Goal: Task Accomplishment & Management: Complete application form

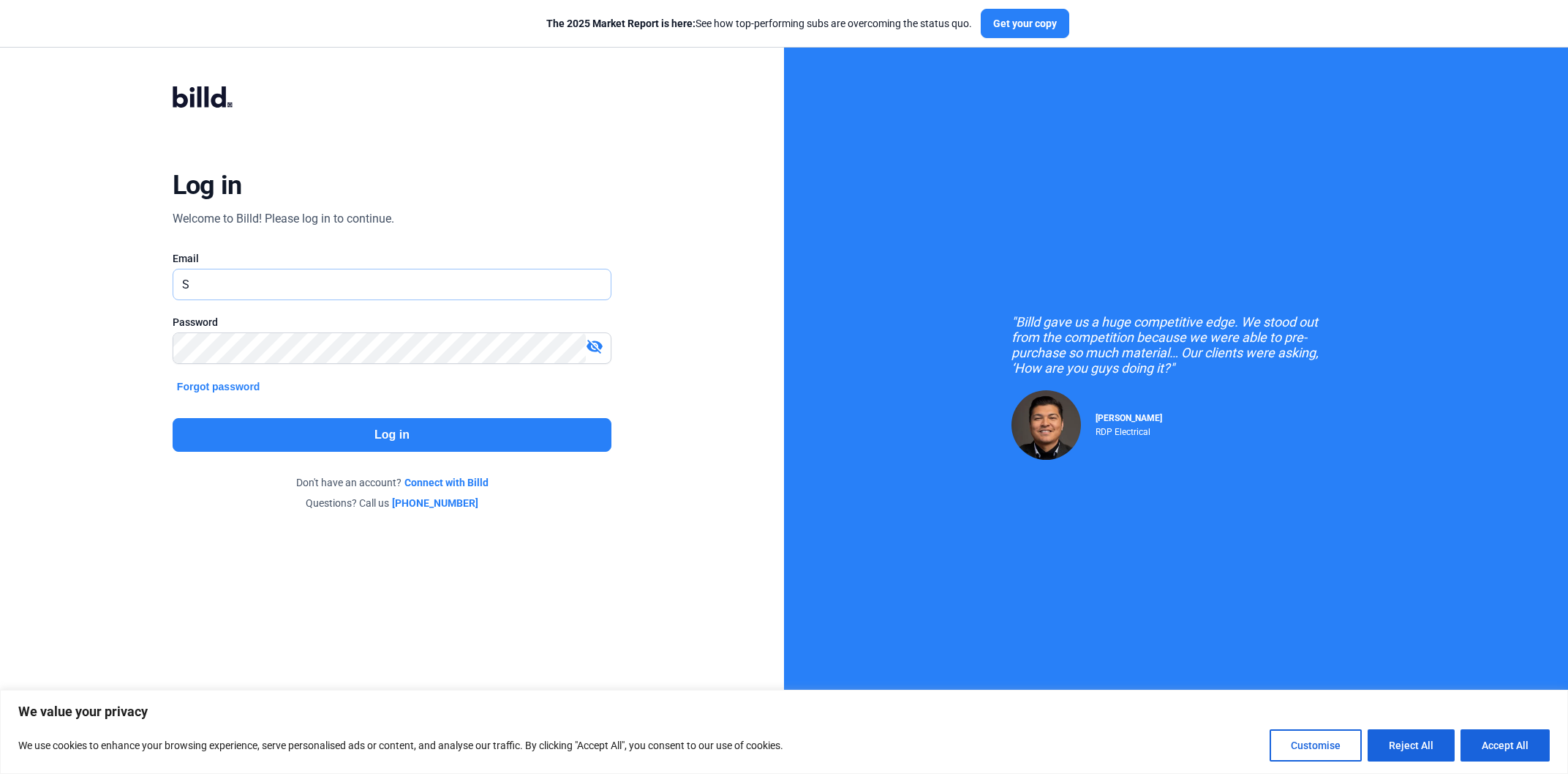
paste input "[EMAIL_ADDRESS][PERSON_NAME][DOMAIN_NAME]"
type input "[PERSON_NAME][EMAIL_ADDRESS][PERSON_NAME][DOMAIN_NAME]"
click at [421, 427] on button "Log in" at bounding box center [392, 434] width 439 height 33
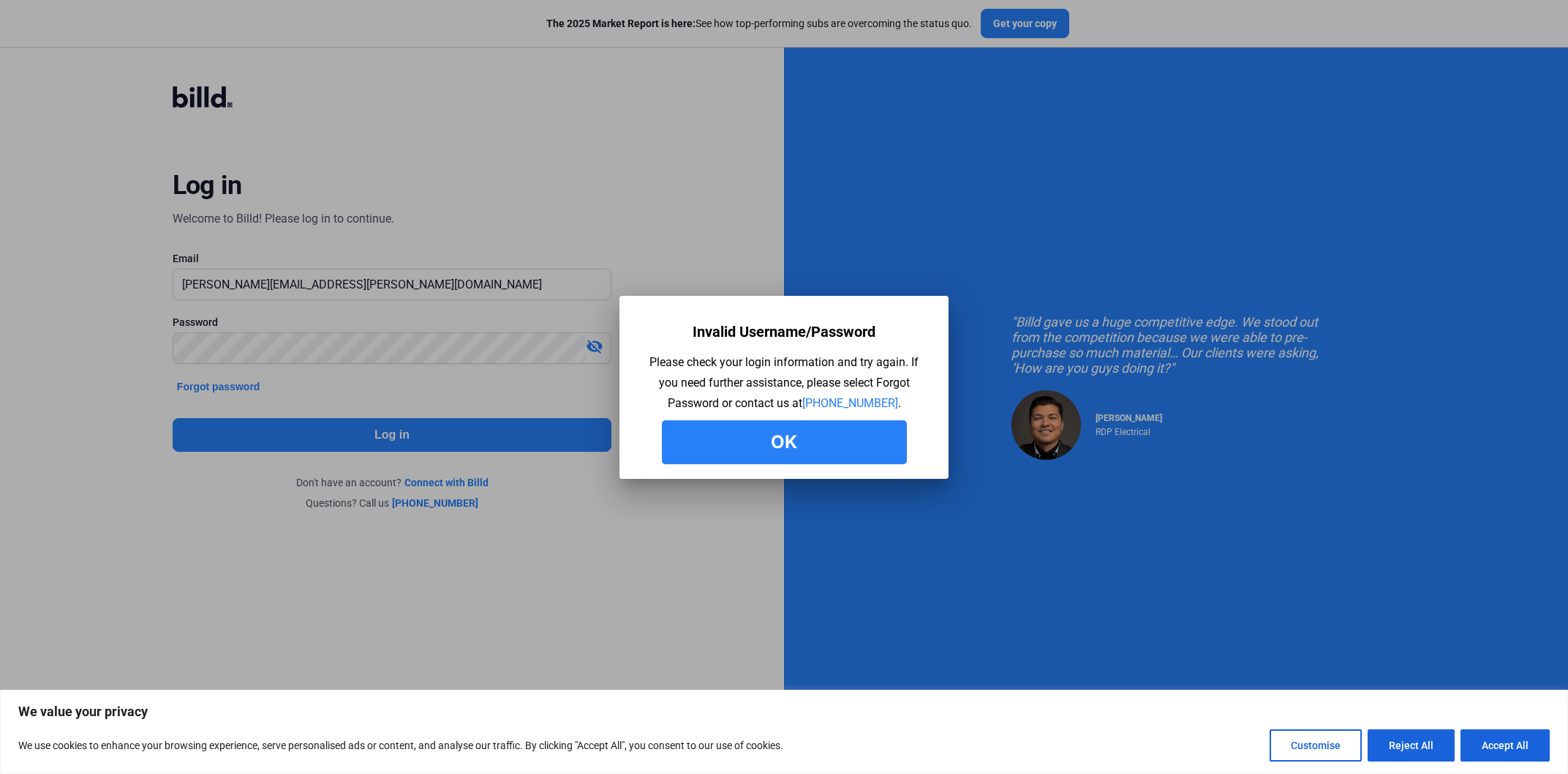
click at [793, 449] on button "Ok" at bounding box center [784, 442] width 245 height 44
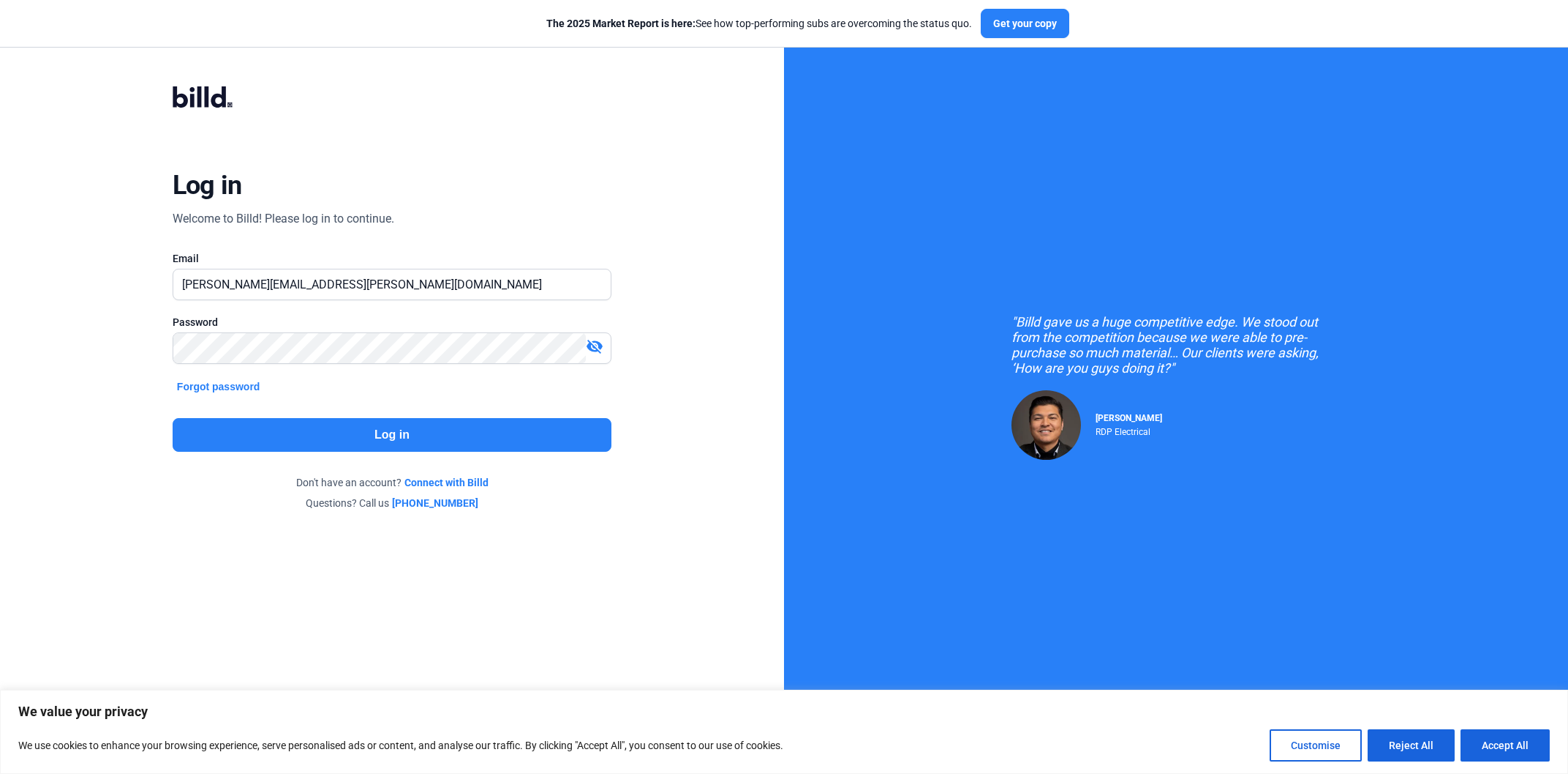
click at [449, 442] on button "Log in" at bounding box center [392, 434] width 439 height 33
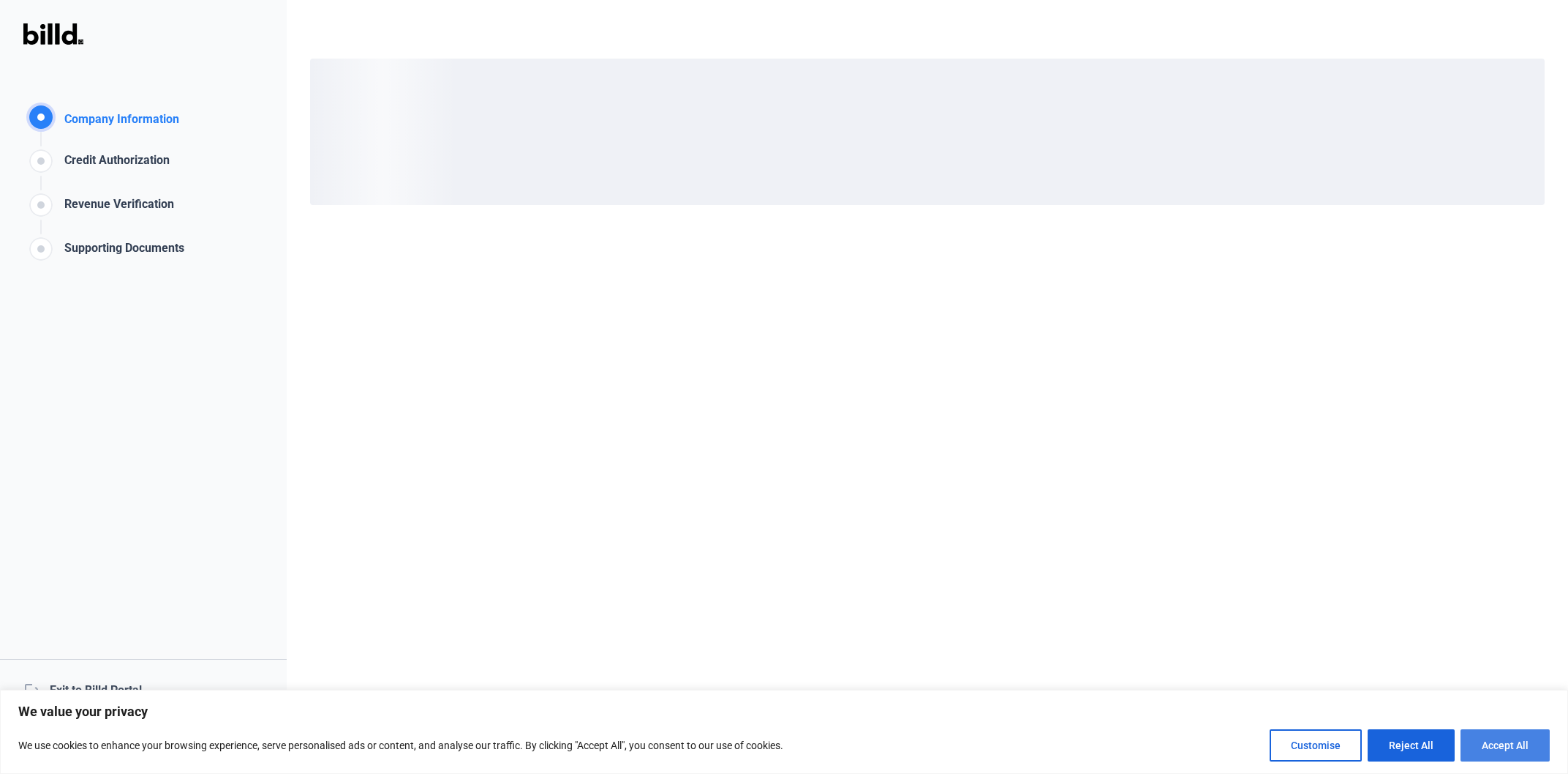
click at [1503, 738] on button "Accept All" at bounding box center [1505, 744] width 89 height 32
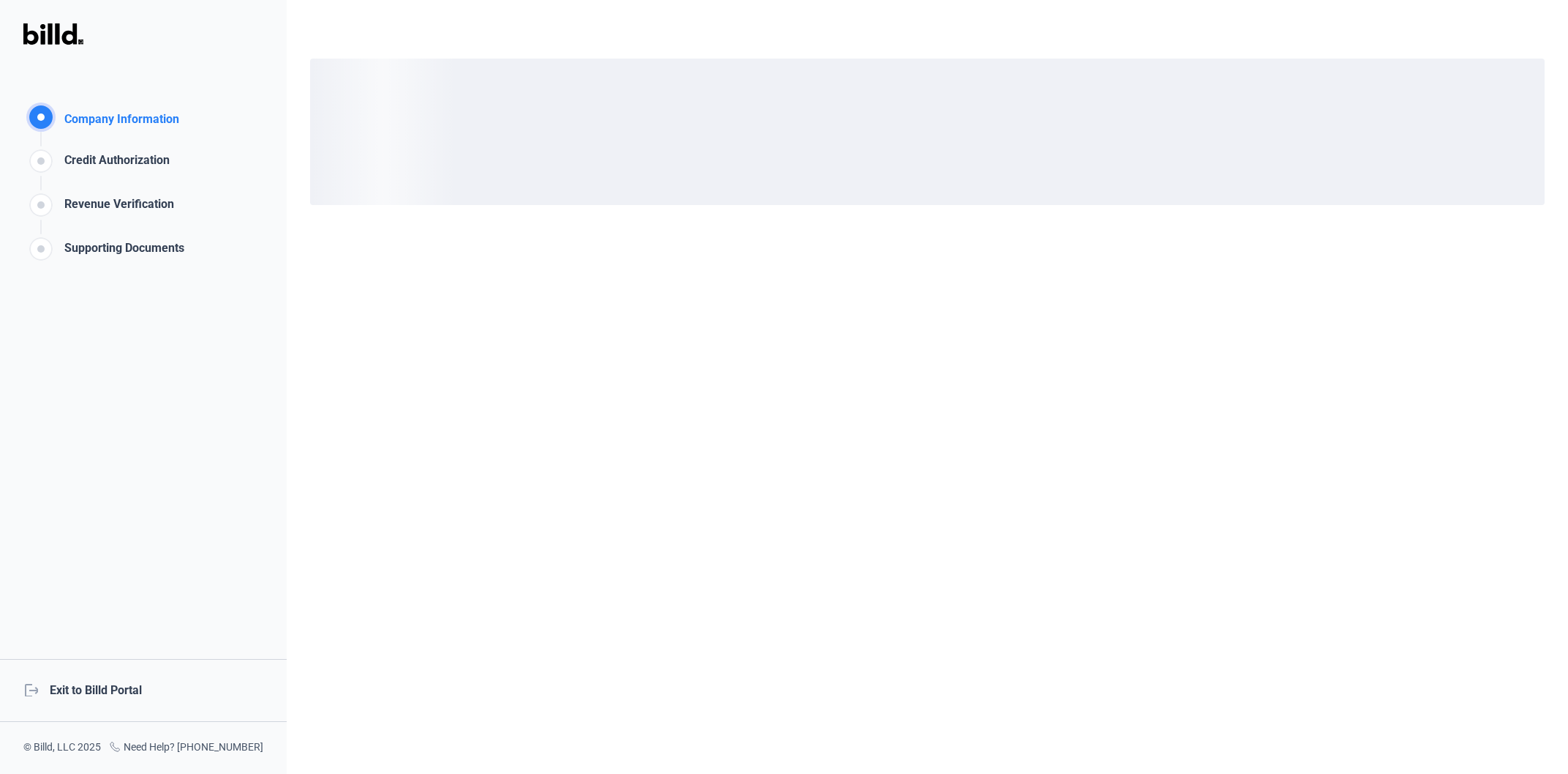
click at [147, 664] on div "logout Exit to Billd Portal" at bounding box center [143, 690] width 287 height 63
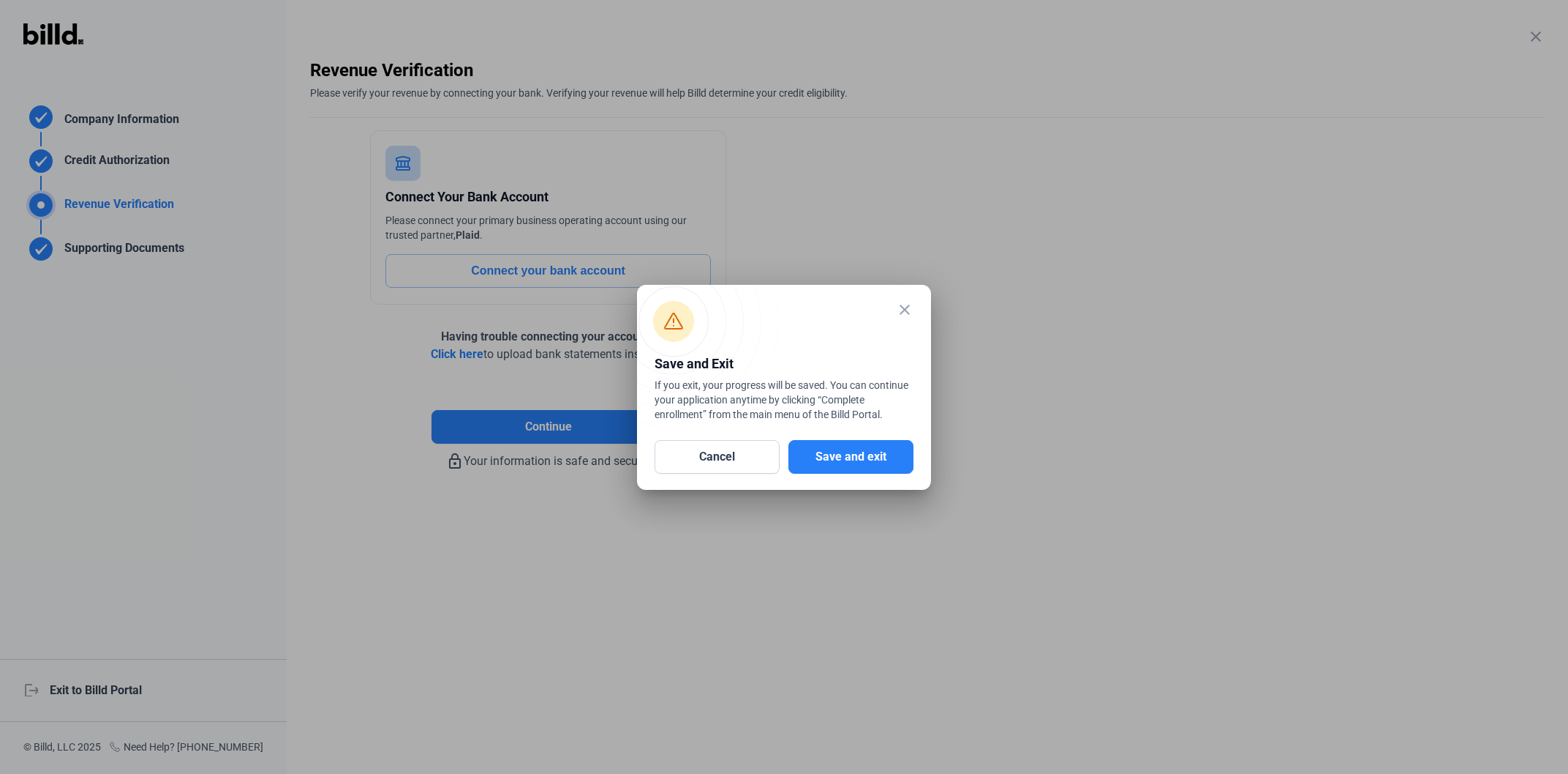
click at [121, 688] on div at bounding box center [784, 387] width 1568 height 774
click at [885, 454] on button "Save and exit" at bounding box center [850, 456] width 125 height 33
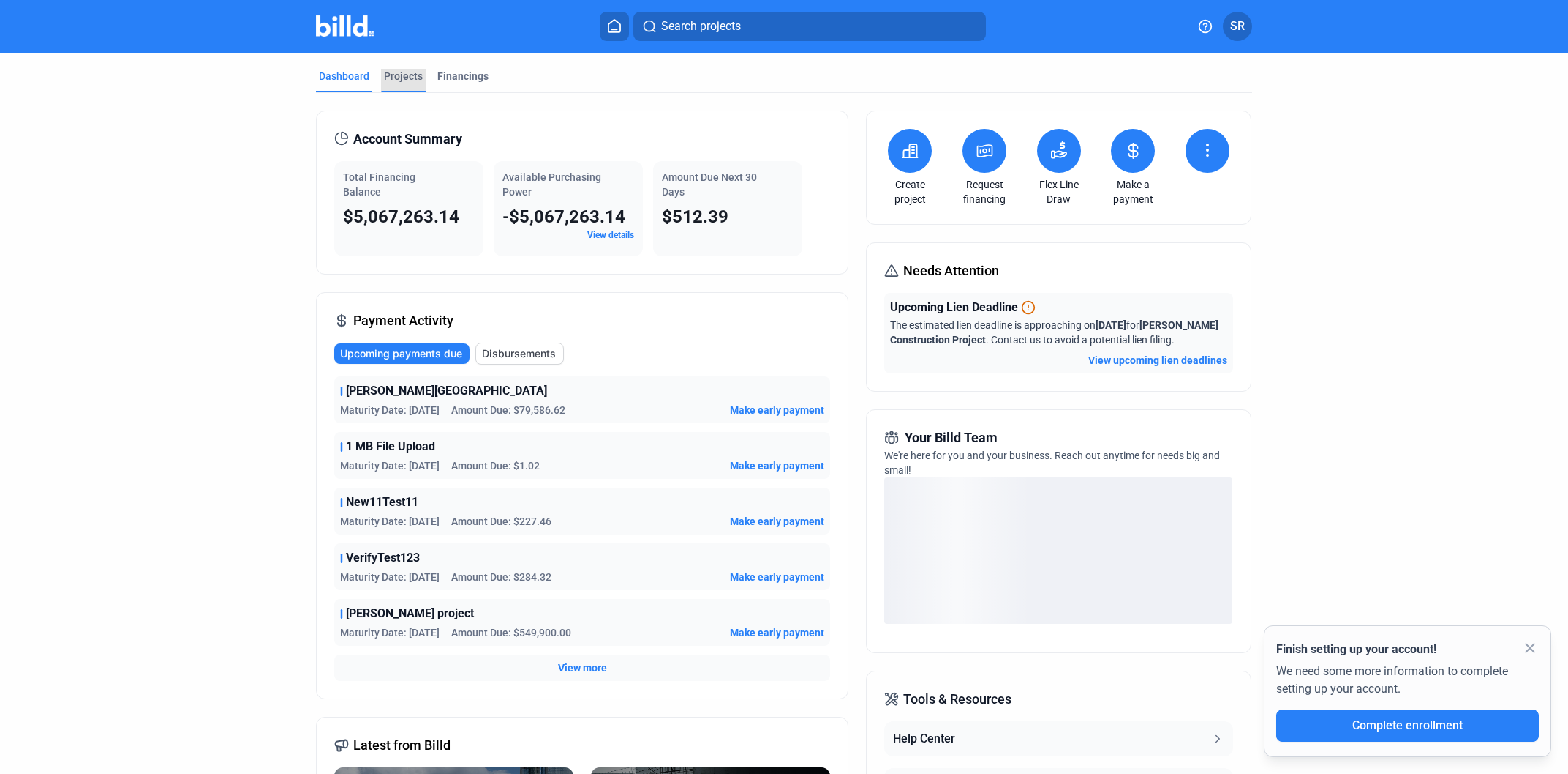
click at [401, 79] on div "Projects" at bounding box center [403, 75] width 39 height 15
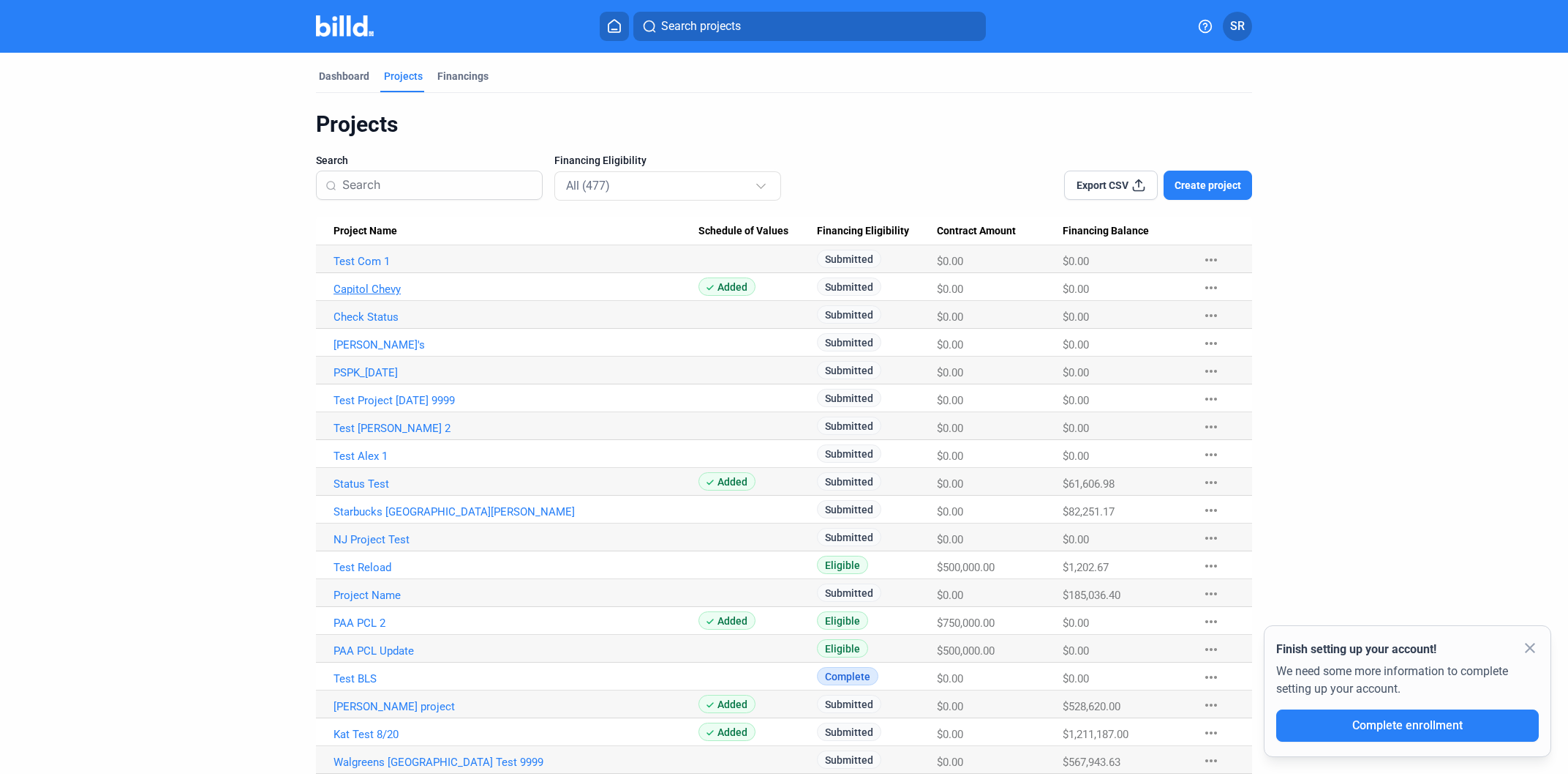
click at [379, 289] on link "Capitol Chevy" at bounding box center [516, 289] width 365 height 13
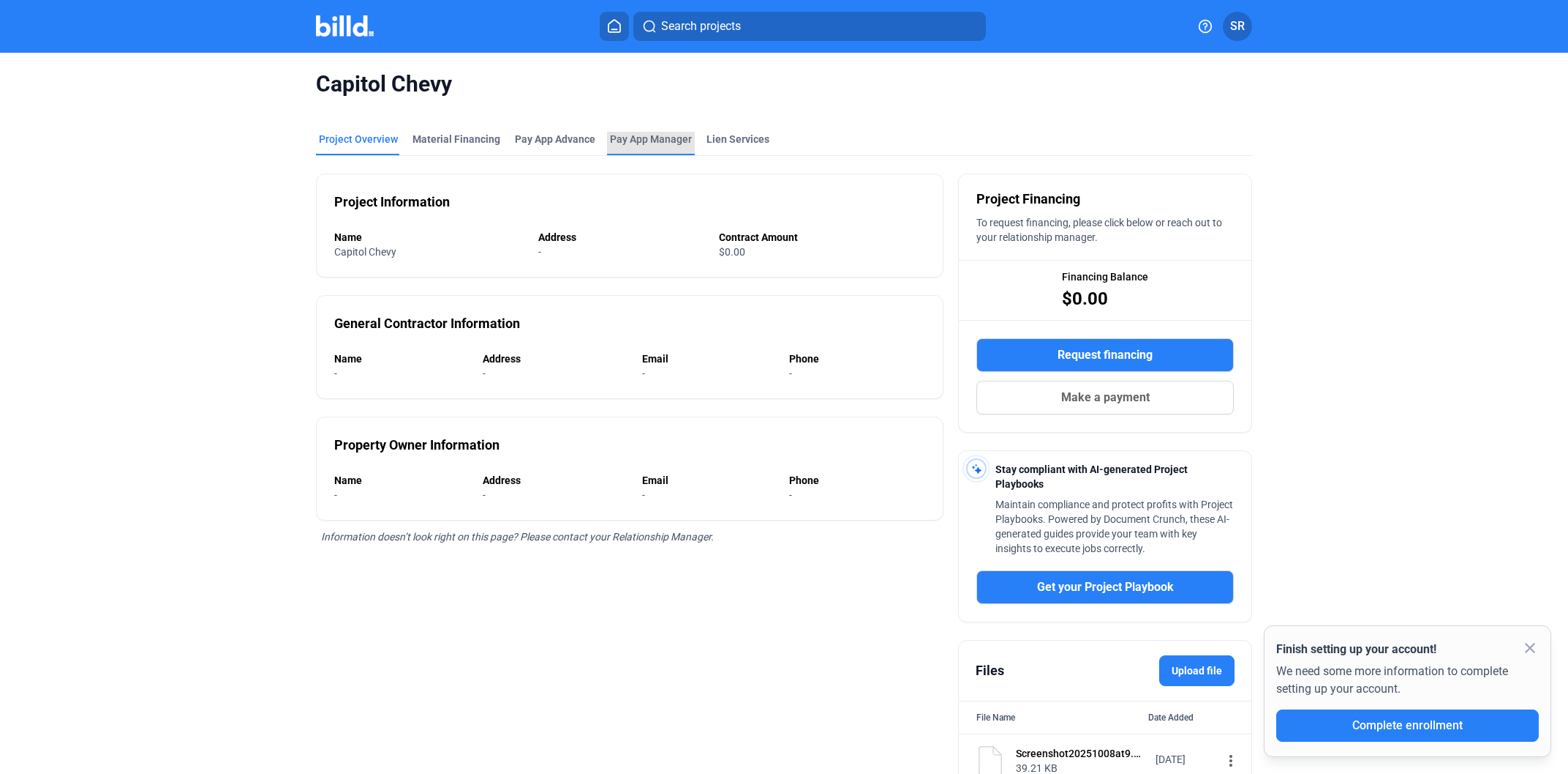
click at [621, 136] on span "Pay App Manager" at bounding box center [651, 138] width 82 height 15
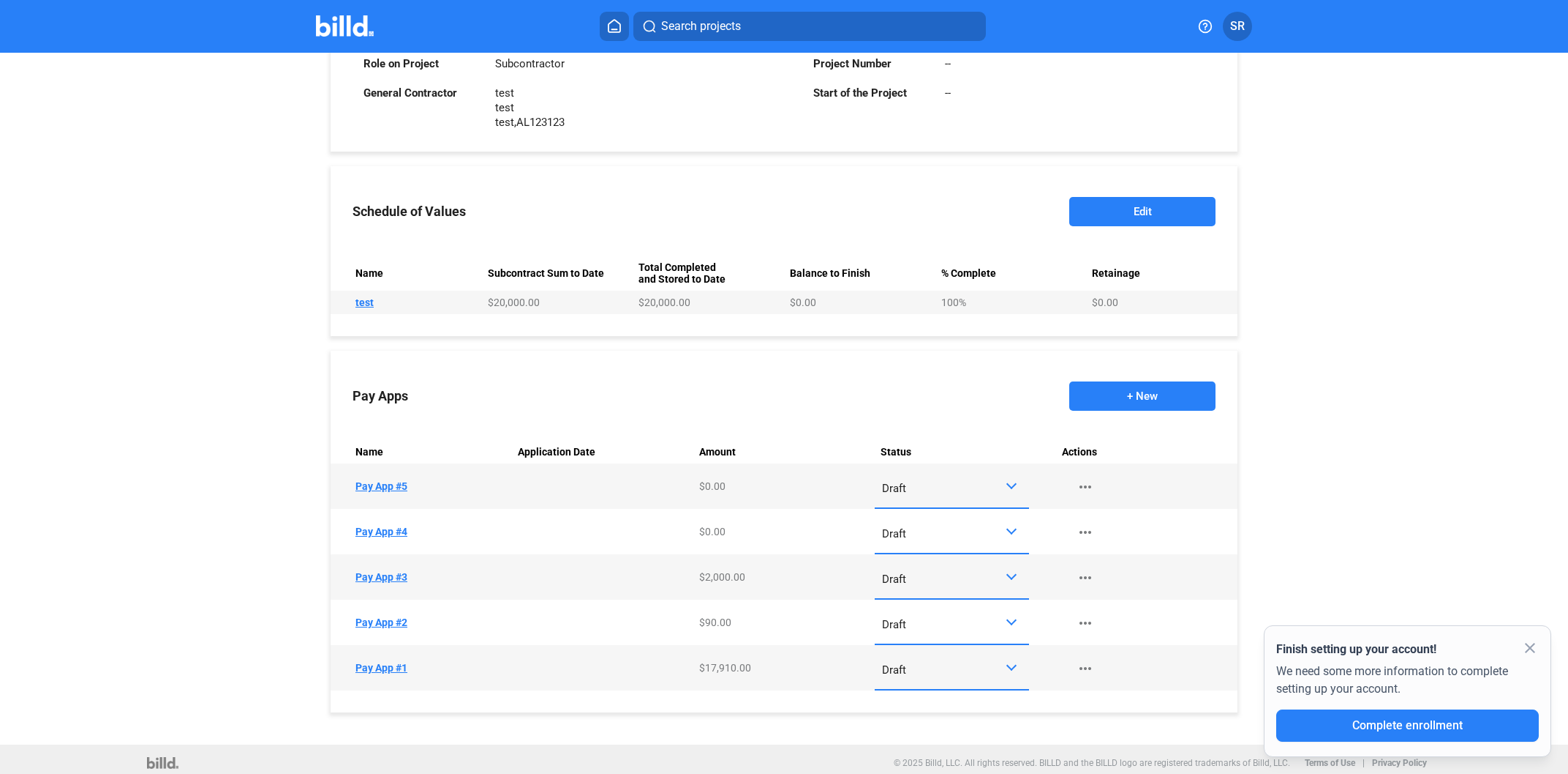
scroll to position [461, 0]
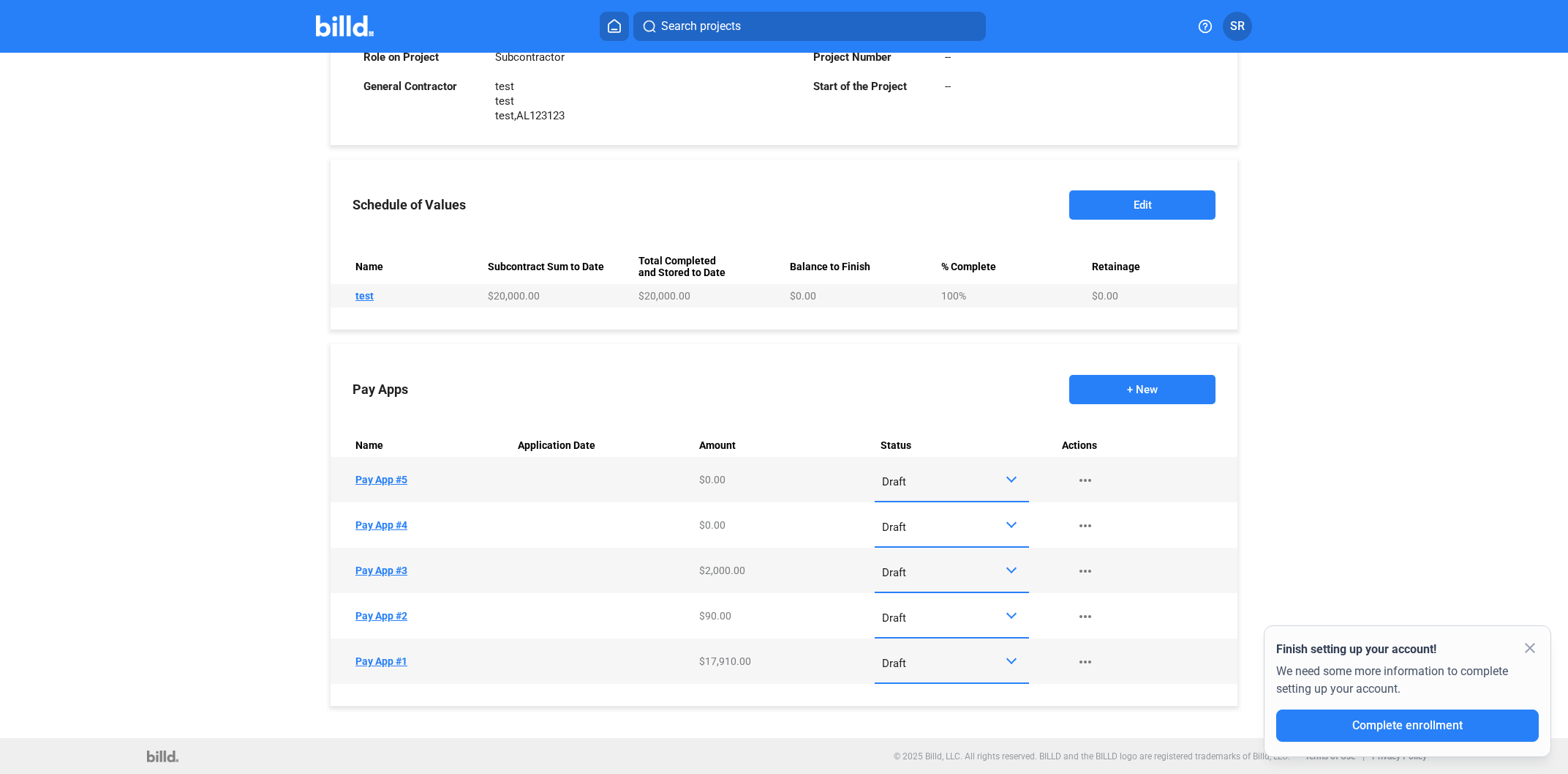
click at [1139, 385] on button "+ New" at bounding box center [1143, 390] width 146 height 30
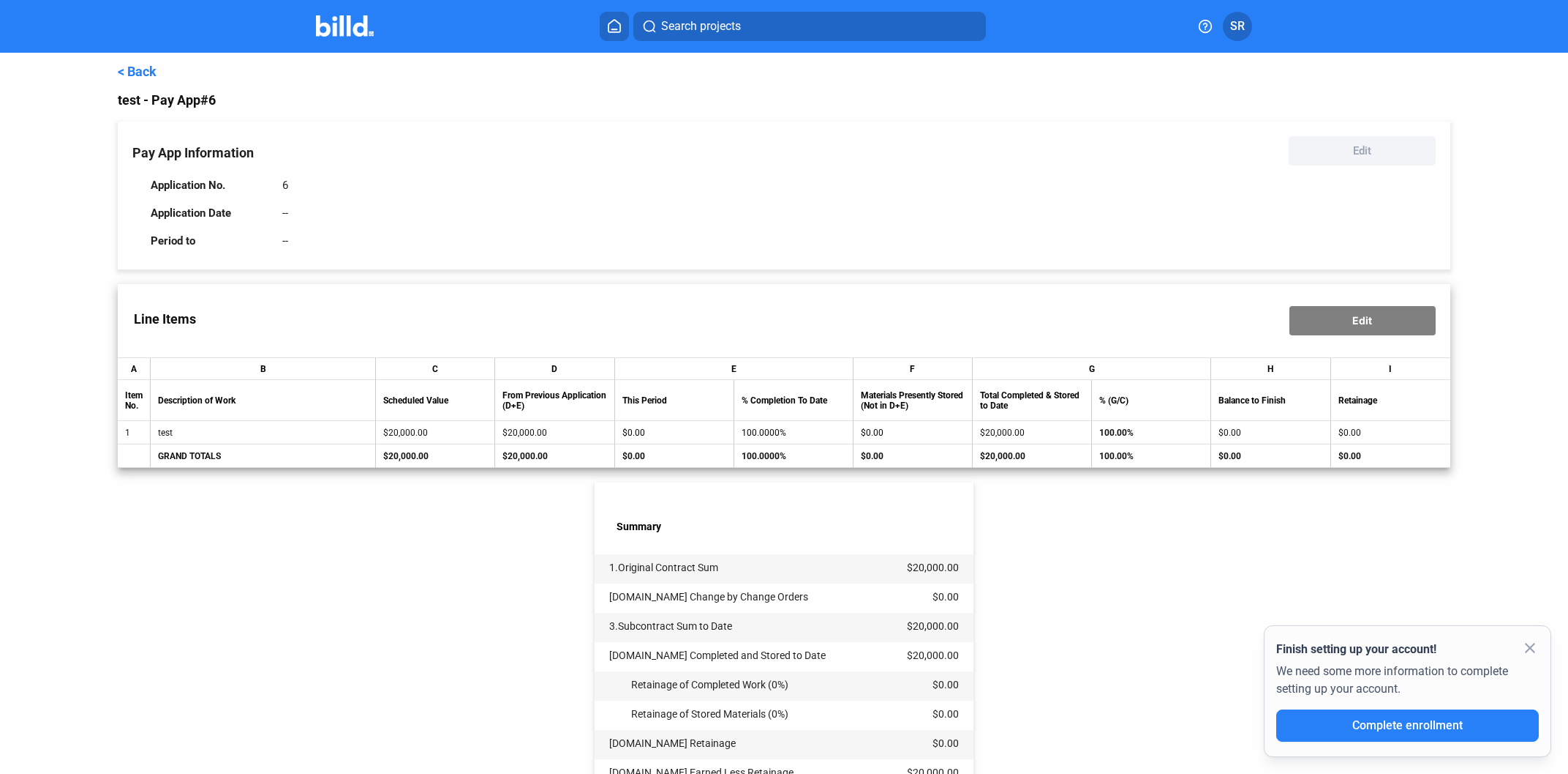
click at [145, 65] on link "< Back" at bounding box center [137, 72] width 39 height 16
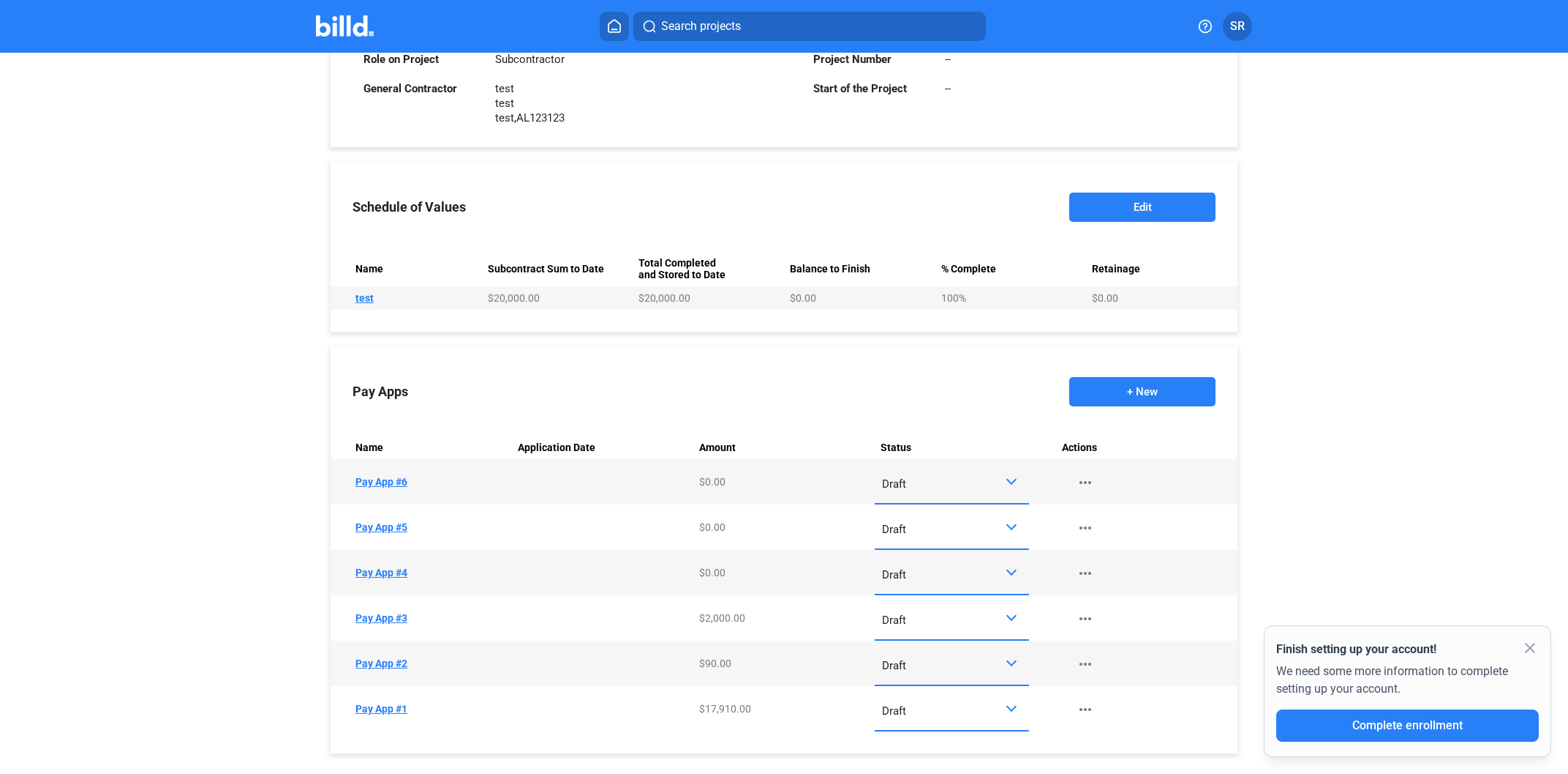
scroll to position [506, 0]
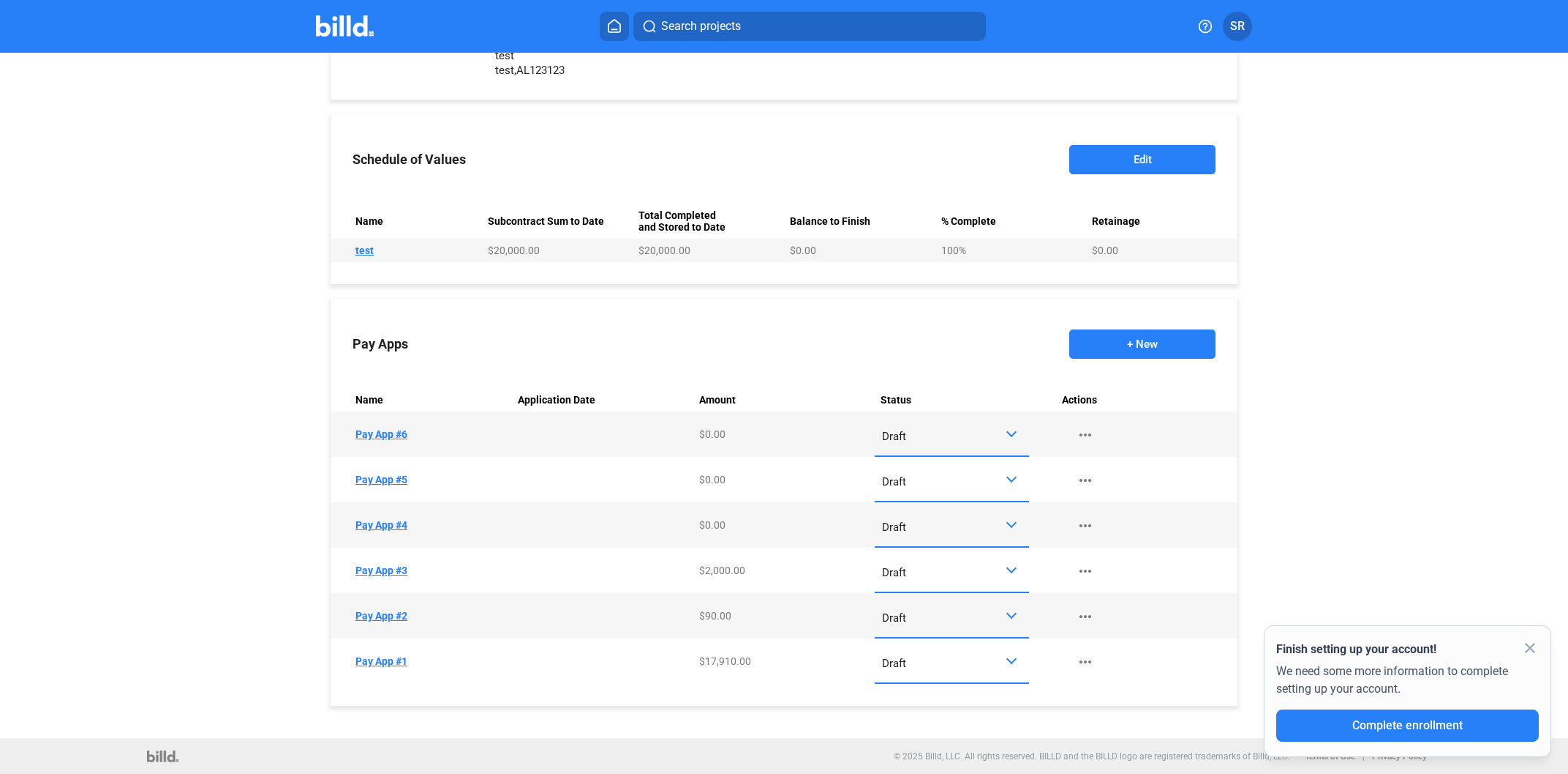
click at [1107, 348] on button "+ New" at bounding box center [1143, 344] width 146 height 30
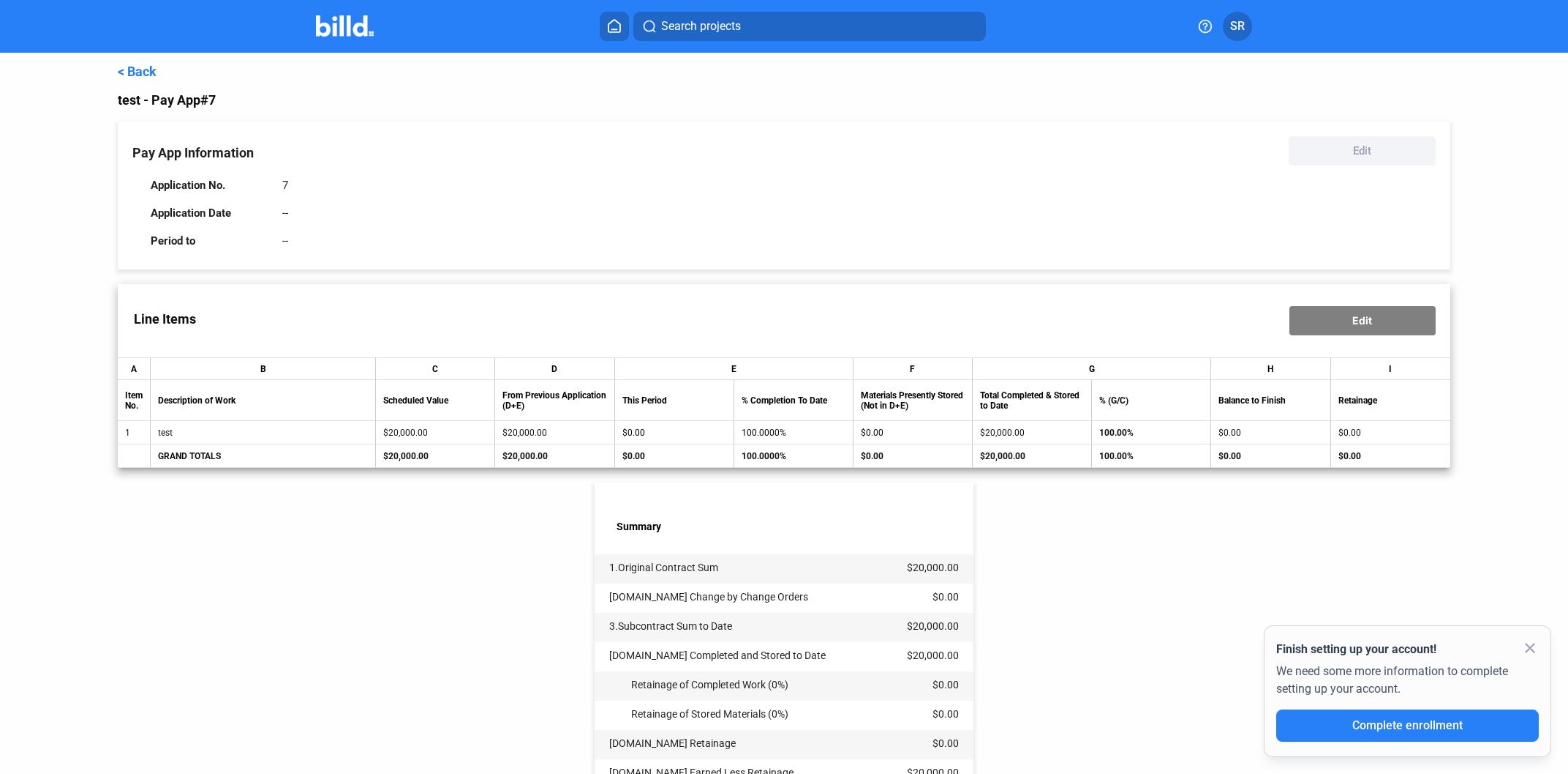
click at [139, 72] on link "< Back" at bounding box center [137, 72] width 39 height 16
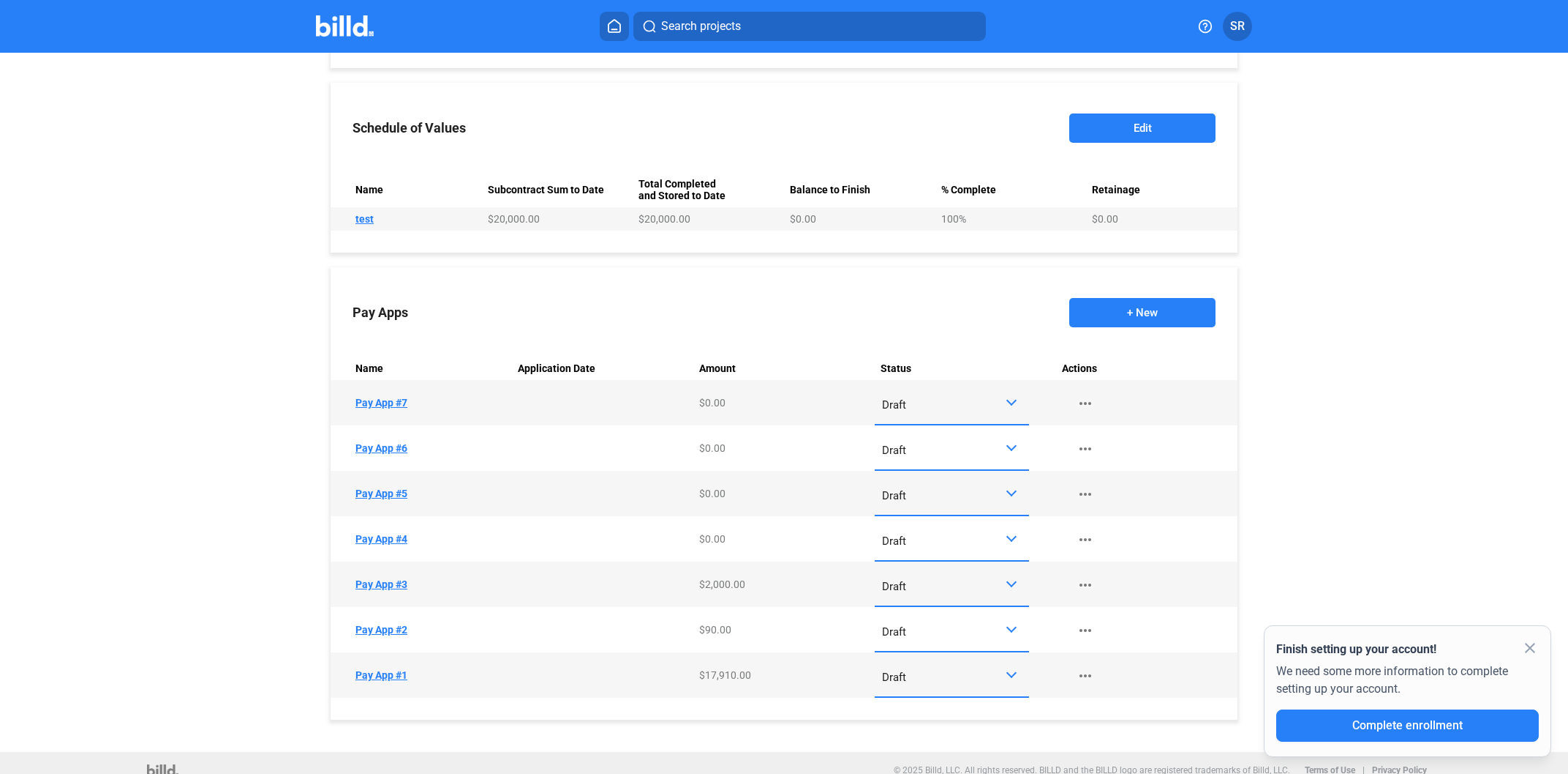
scroll to position [551, 0]
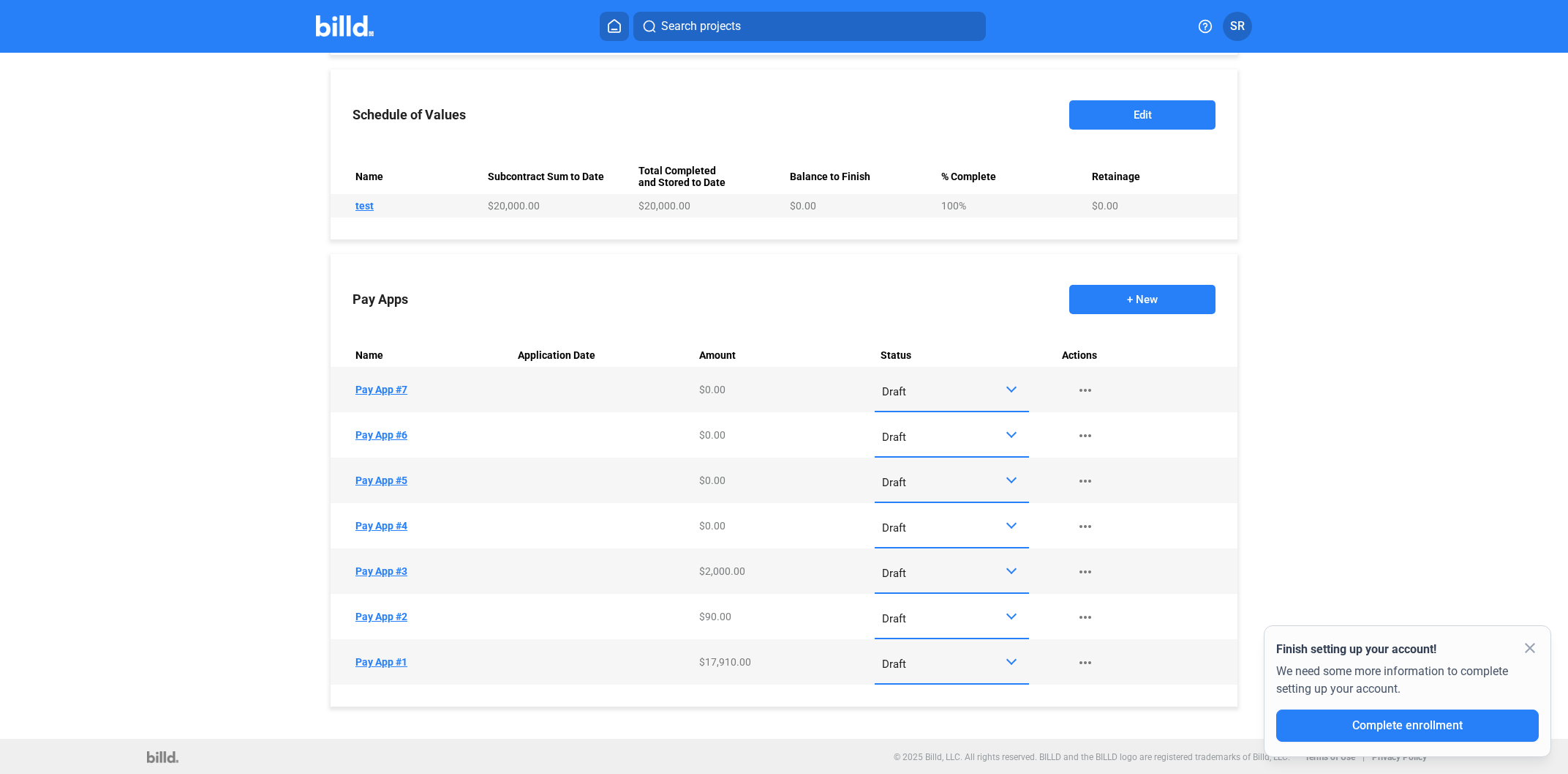
click at [1102, 297] on button "+ New" at bounding box center [1143, 299] width 146 height 30
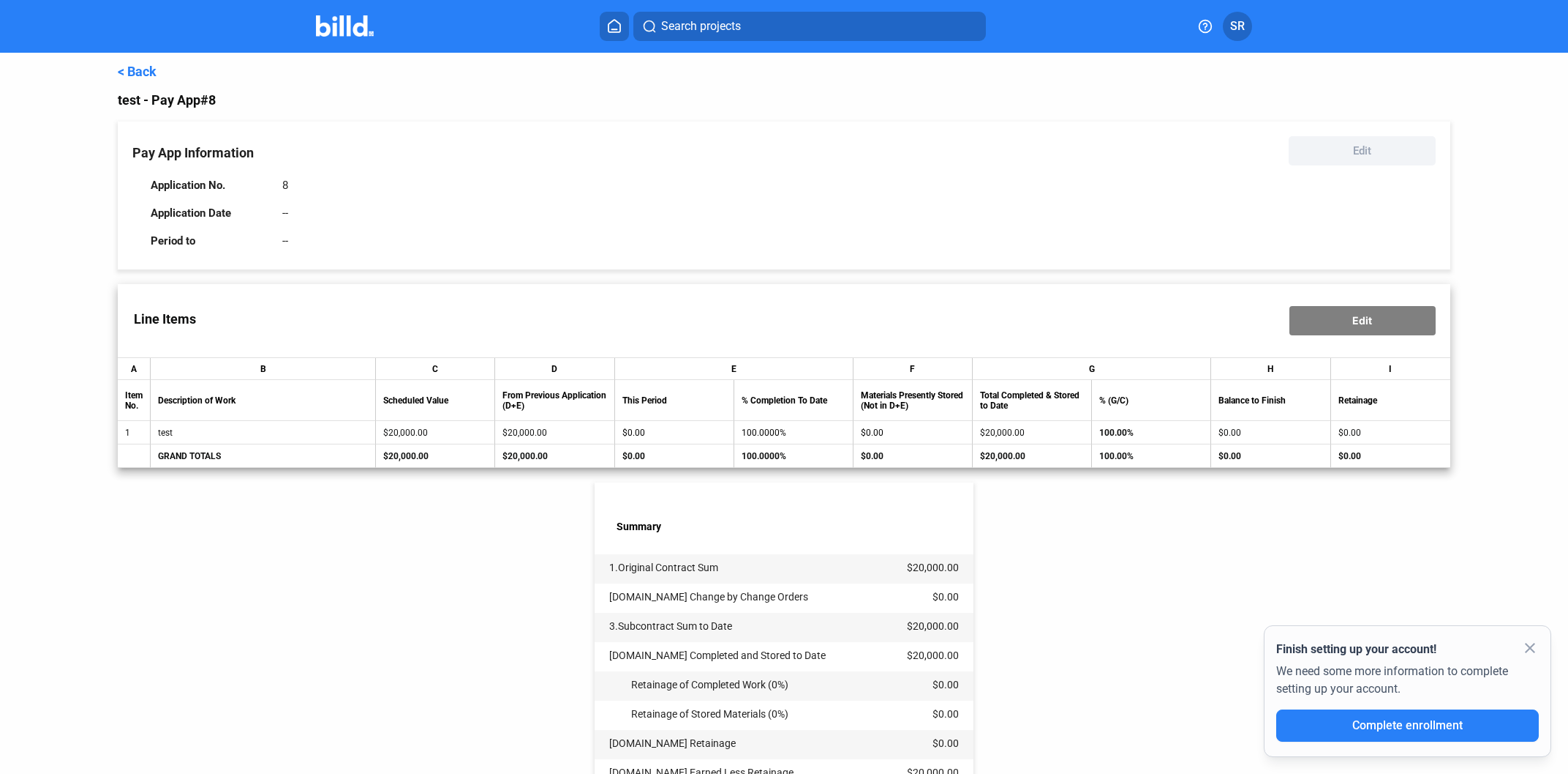
drag, startPoint x: 180, startPoint y: 96, endPoint x: 218, endPoint y: 90, distance: 38.5
click at [218, 90] on div "< Back test - Pay App #8 Pay App Information Edit Application No. 8 Application…" at bounding box center [784, 519] width 1332 height 932
